Goal: Task Accomplishment & Management: Use online tool/utility

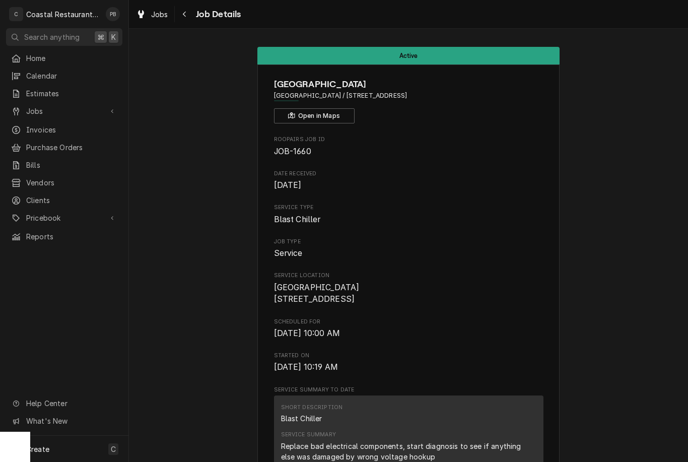
click at [64, 109] on span "Jobs" at bounding box center [64, 111] width 76 height 11
click at [57, 123] on span "Jobs" at bounding box center [71, 128] width 91 height 11
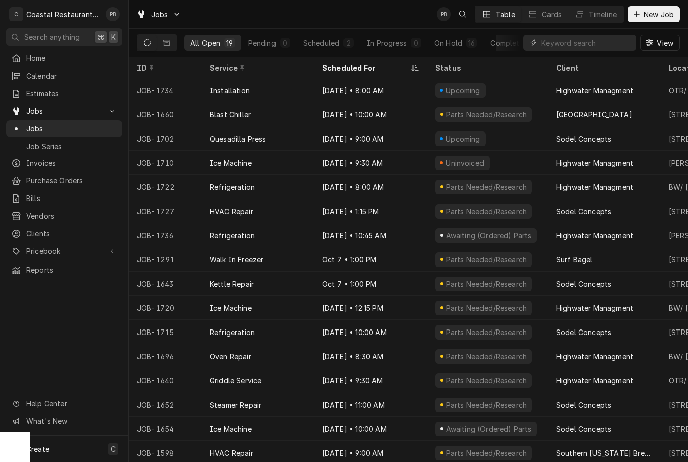
click at [45, 128] on span "Jobs" at bounding box center [71, 128] width 91 height 11
click at [404, 160] on div "Oct 10 • 9:30 AM" at bounding box center [370, 163] width 113 height 24
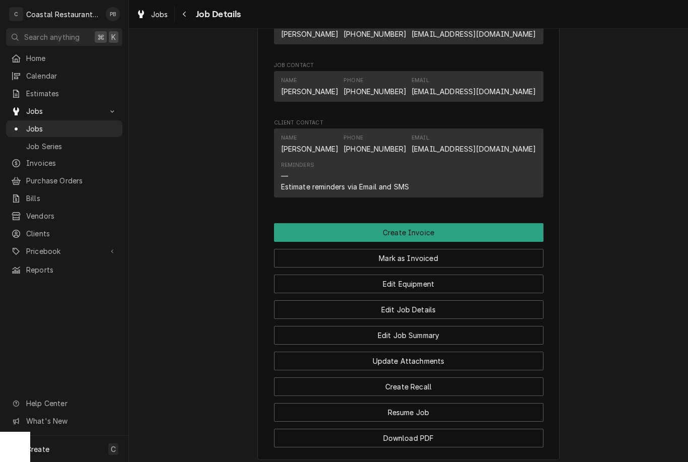
scroll to position [698, 0]
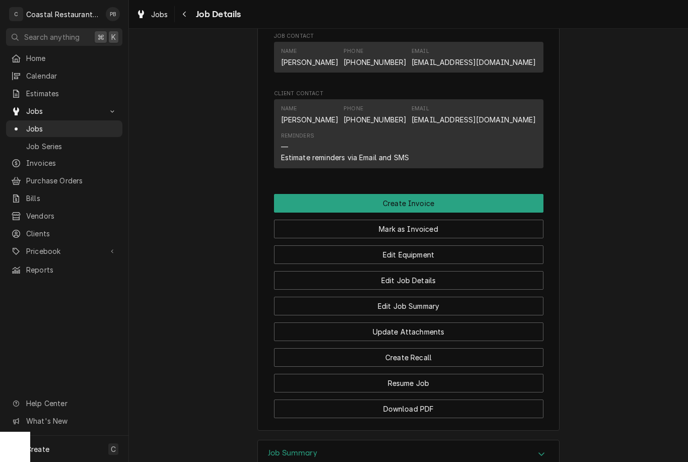
click at [436, 207] on button "Create Invoice" at bounding box center [408, 203] width 269 height 19
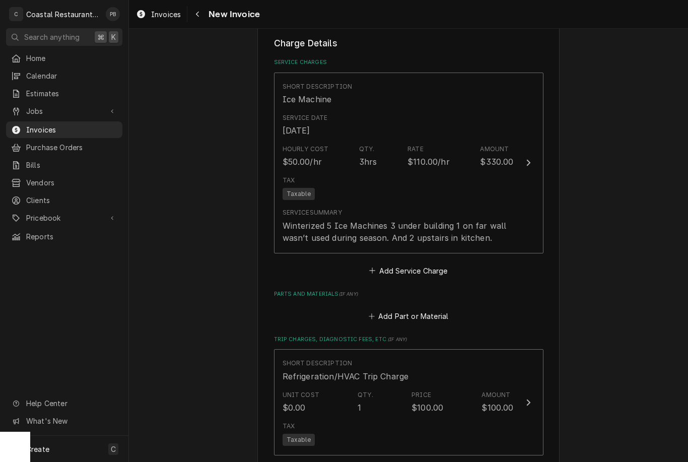
scroll to position [857, 0]
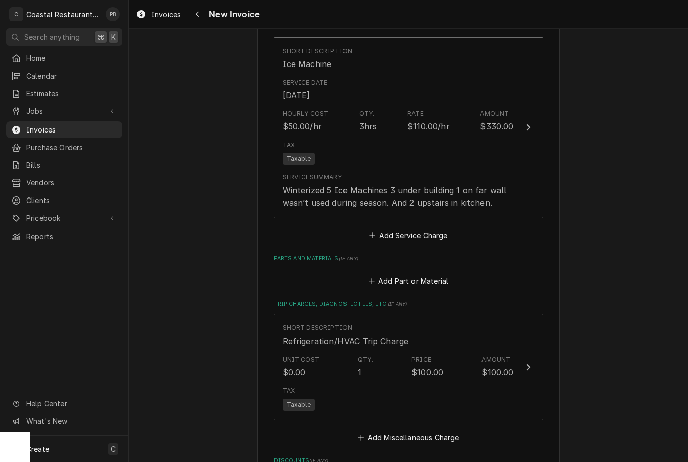
click at [516, 129] on button "Short Description Ice Machine Service Date [DATE] Hourly Cost $50.00/hr Qty. 3h…" at bounding box center [408, 127] width 269 height 181
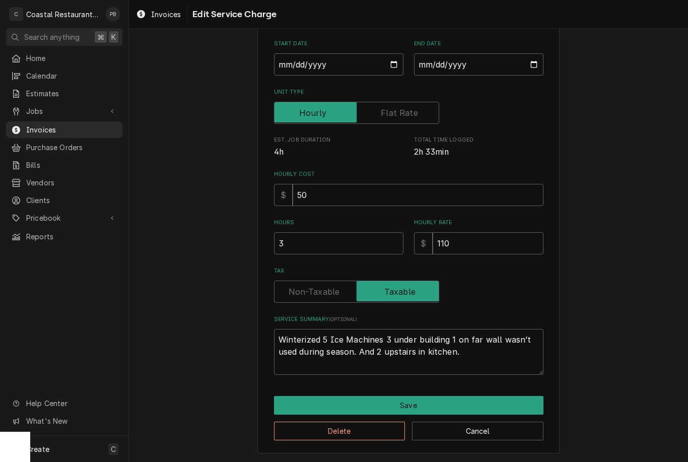
scroll to position [108, 0]
click at [418, 405] on button "Save" at bounding box center [408, 405] width 269 height 19
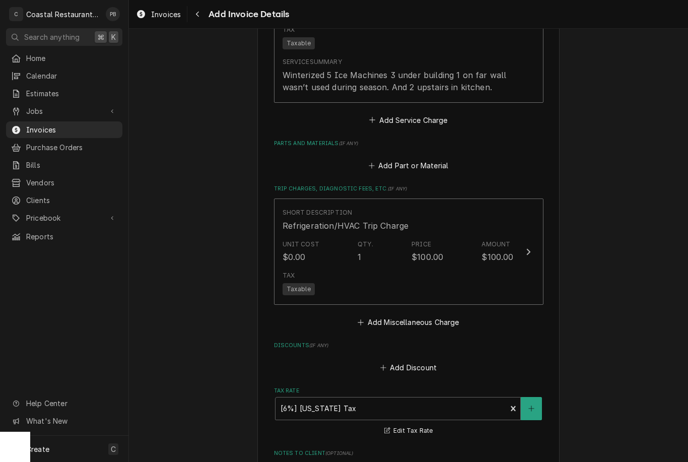
scroll to position [973, 0]
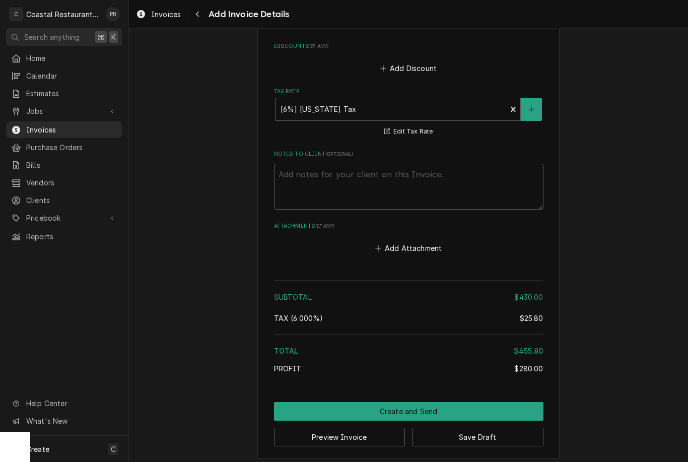
click at [441, 406] on button "Create and Send" at bounding box center [408, 411] width 269 height 19
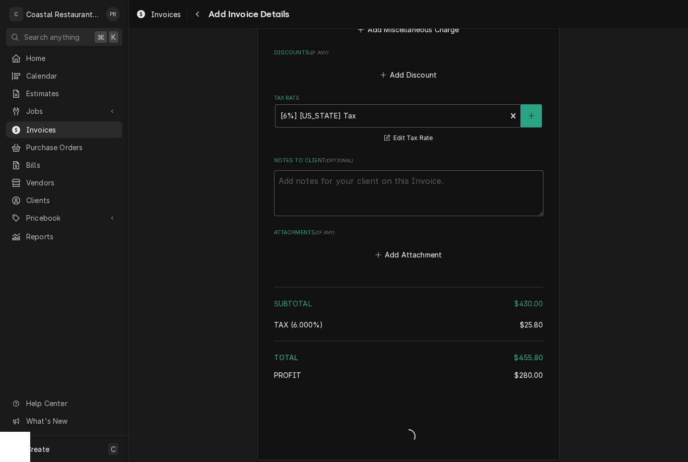
type textarea "x"
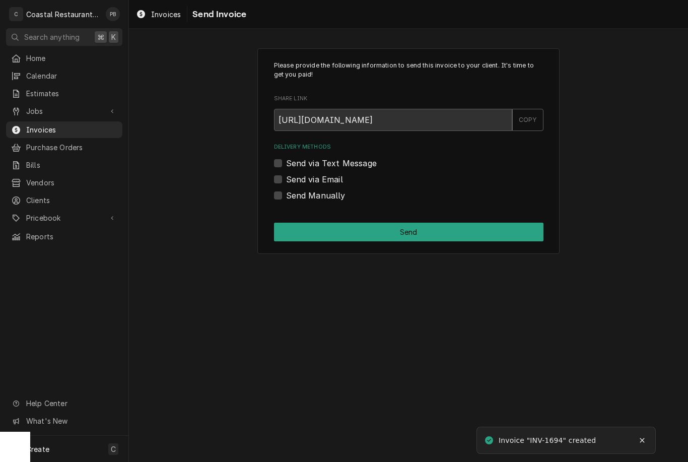
click at [277, 186] on div "Delivery Methods Send via Text Message Send via Email Send Manually" at bounding box center [408, 172] width 269 height 58
click at [286, 177] on label "Send via Email" at bounding box center [314, 179] width 57 height 12
click at [286, 177] on input "Send via Email" at bounding box center [420, 184] width 269 height 22
checkbox input "true"
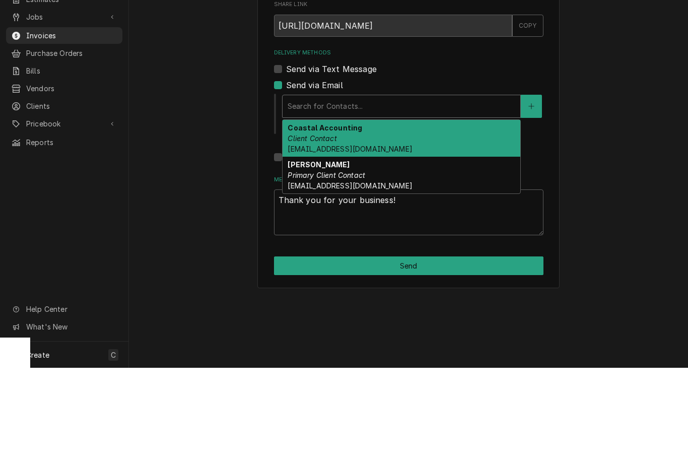
click at [381, 214] on div "Coastal Accounting Client Contact [EMAIL_ADDRESS][DOMAIN_NAME]" at bounding box center [402, 232] width 238 height 37
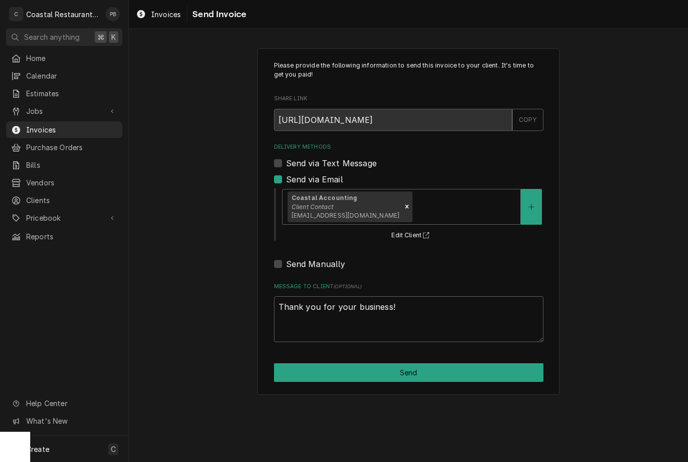
click at [444, 366] on button "Send" at bounding box center [408, 372] width 269 height 19
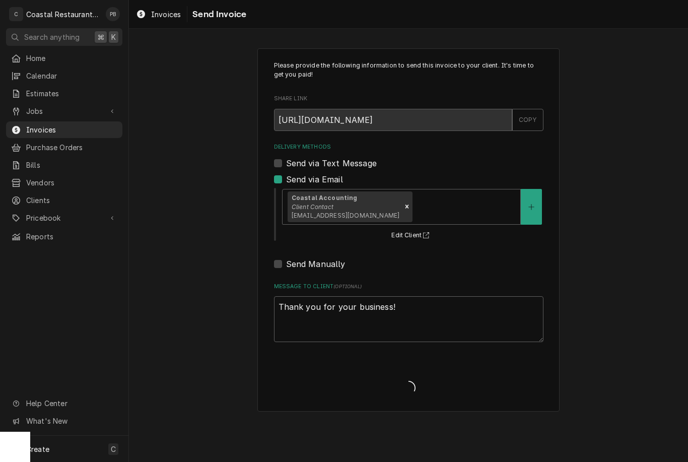
type textarea "x"
